Goal: Transaction & Acquisition: Purchase product/service

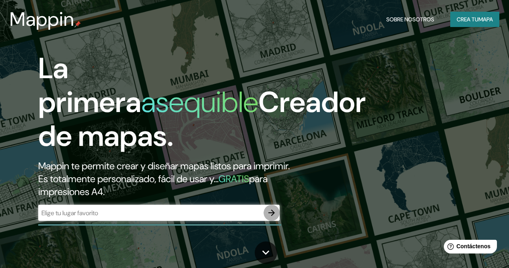
click at [271, 217] on icon "button" at bounding box center [272, 213] width 10 height 10
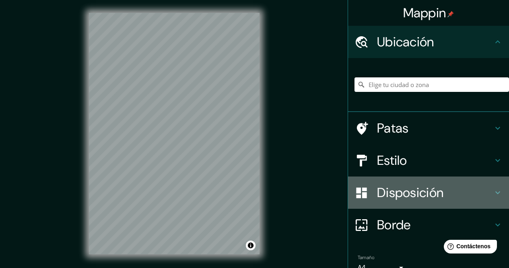
click at [493, 194] on icon at bounding box center [498, 193] width 10 height 10
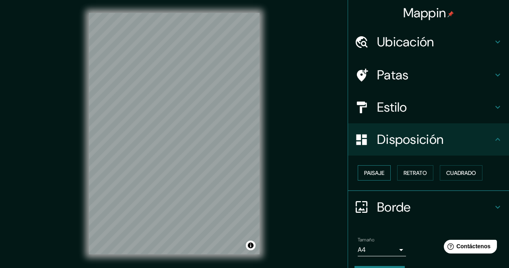
click at [377, 172] on font "Paisaje" at bounding box center [374, 172] width 20 height 7
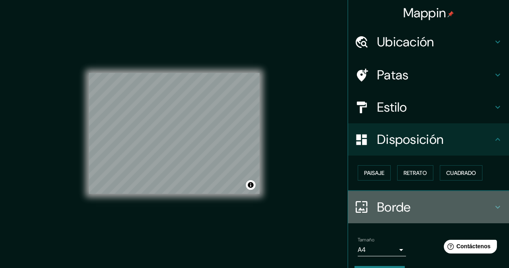
click at [363, 206] on div at bounding box center [366, 207] width 23 height 14
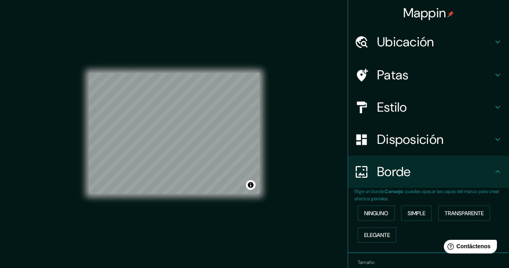
click at [419, 66] on div "Patas" at bounding box center [428, 75] width 161 height 32
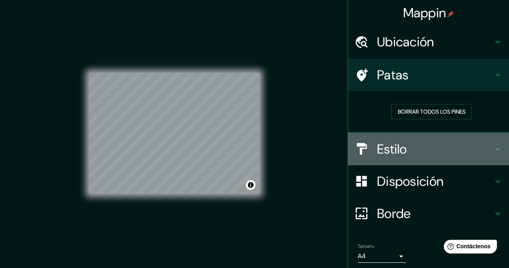
click at [412, 153] on h4 "Estilo" at bounding box center [435, 149] width 116 height 16
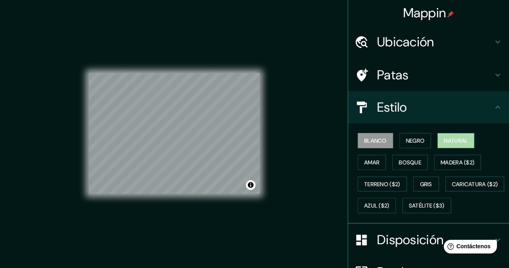
click at [437, 136] on button "Natural" at bounding box center [455, 140] width 37 height 15
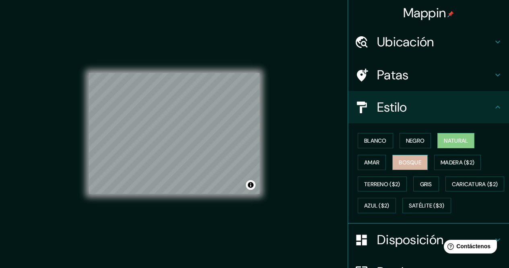
click at [398, 155] on button "Bosque" at bounding box center [409, 162] width 35 height 15
click at [455, 143] on font "Natural" at bounding box center [456, 140] width 24 height 7
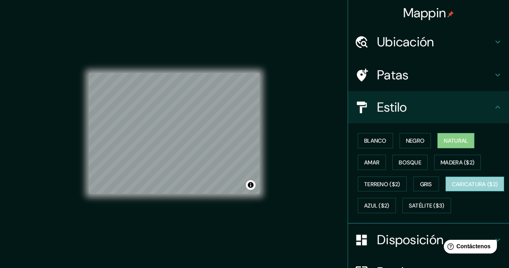
click at [452, 188] on font "Caricatura ($2)" at bounding box center [475, 183] width 46 height 7
click at [458, 140] on font "Natural" at bounding box center [456, 140] width 24 height 7
